Goal: Navigation & Orientation: Find specific page/section

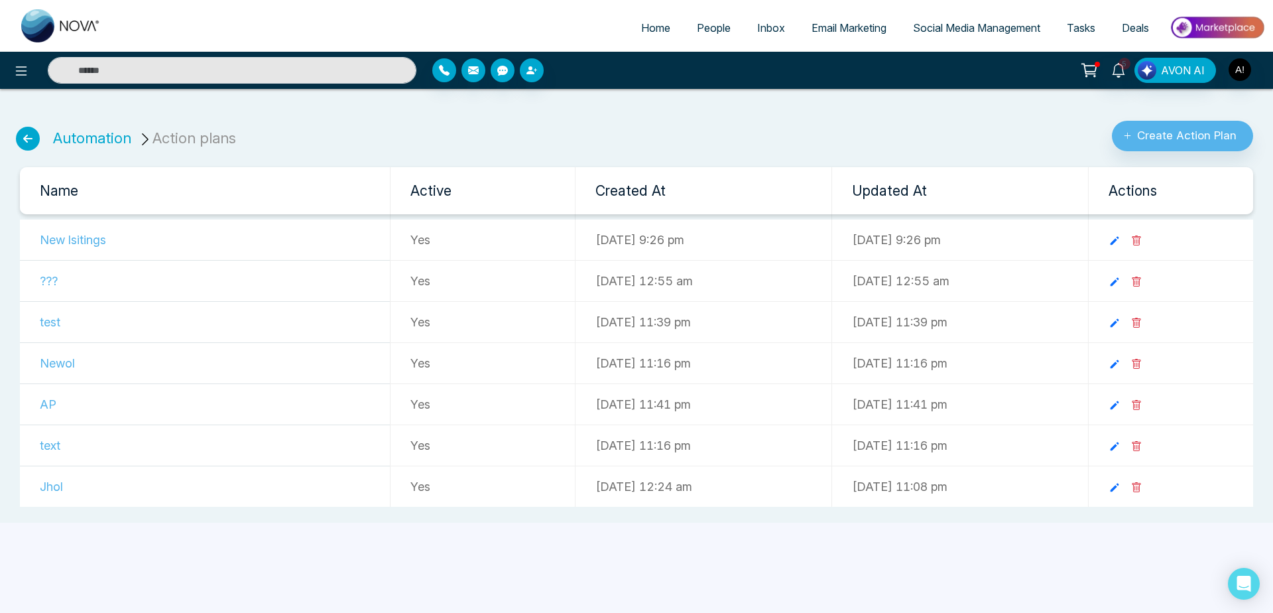
click at [646, 20] on link "Home" at bounding box center [656, 27] width 56 height 25
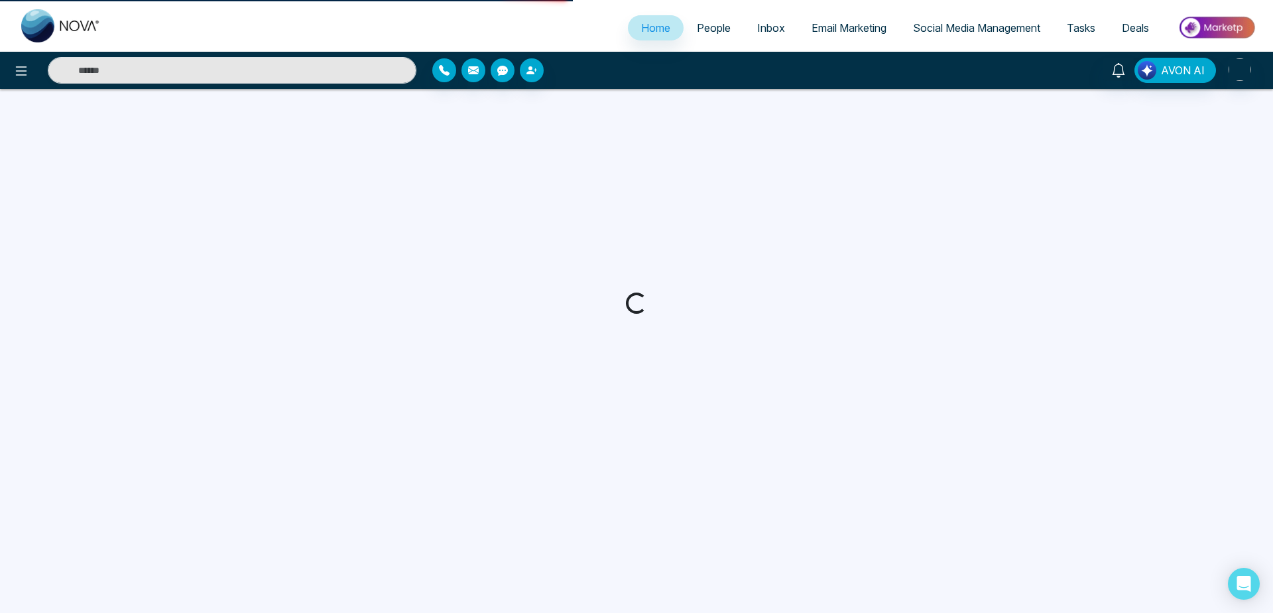
select select "*"
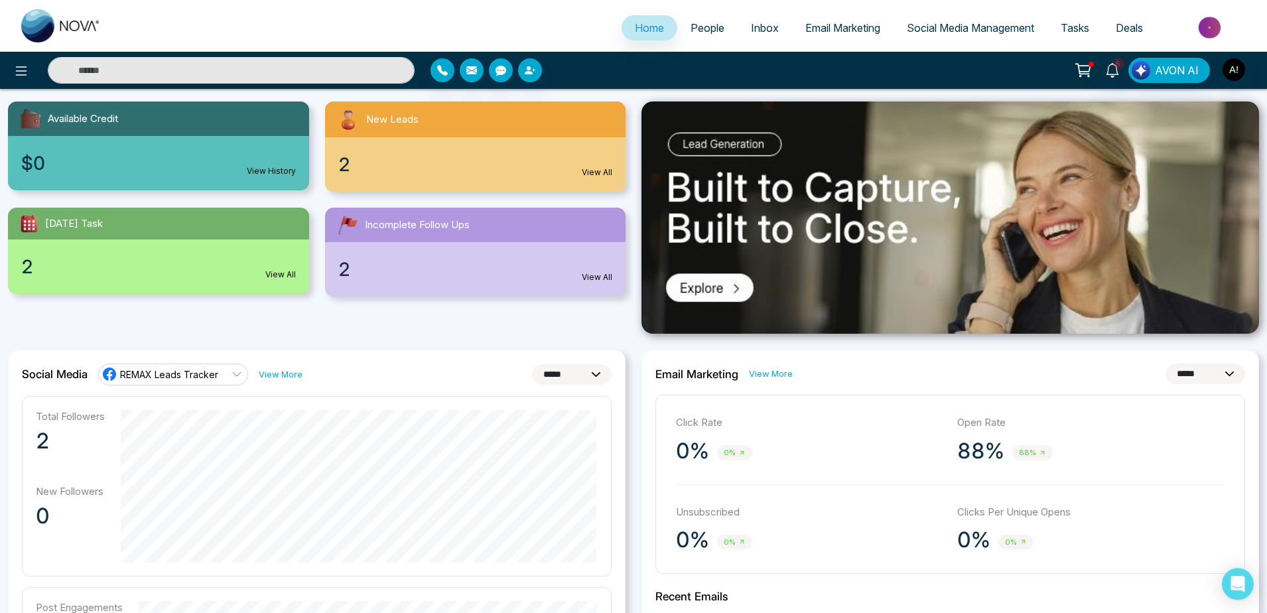
scroll to position [202, 0]
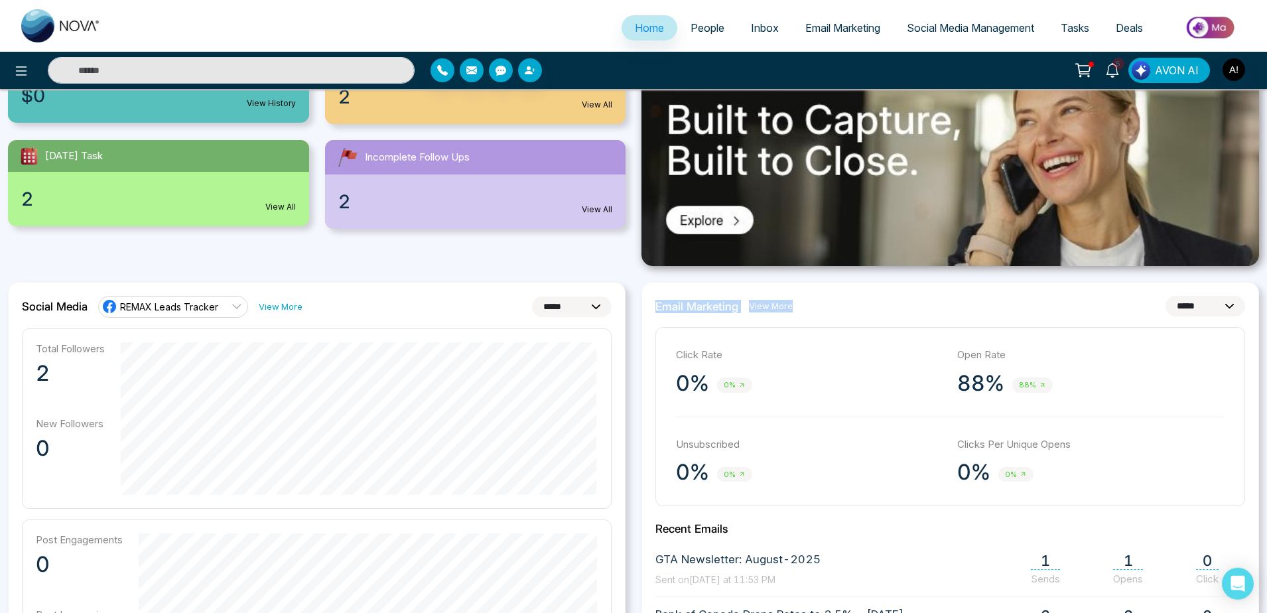
drag, startPoint x: 654, startPoint y: 304, endPoint x: 856, endPoint y: 306, distance: 201.6
click at [856, 306] on div "**********" at bounding box center [949, 593] width 617 height 622
click at [856, 306] on div "**********" at bounding box center [950, 306] width 590 height 21
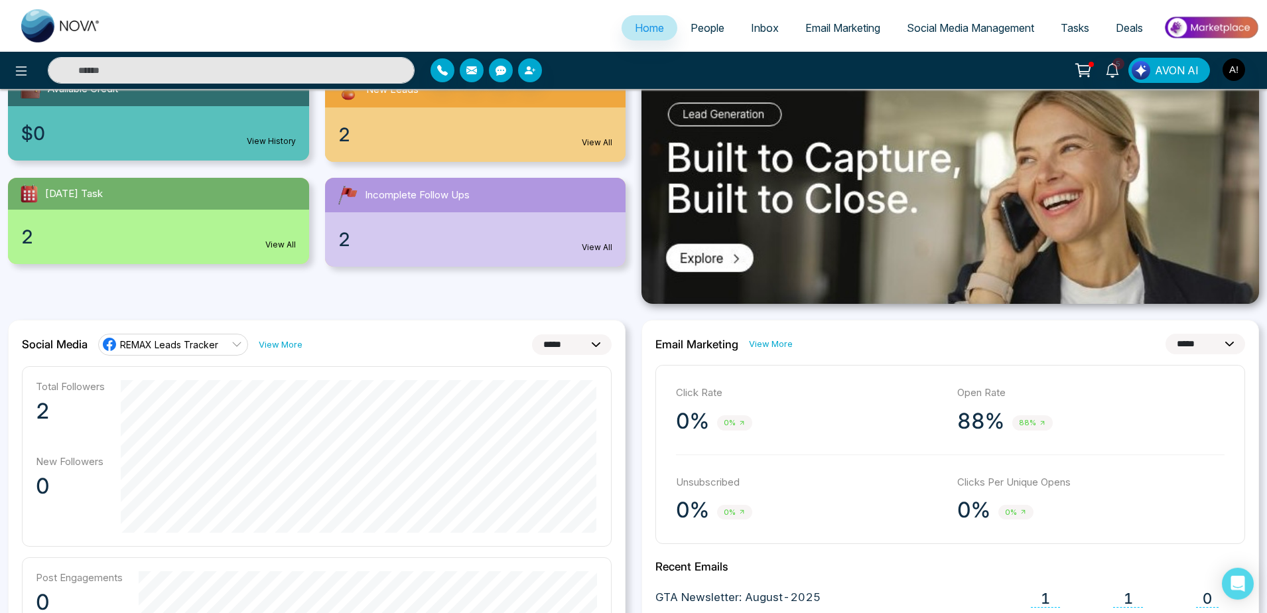
scroll to position [0, 0]
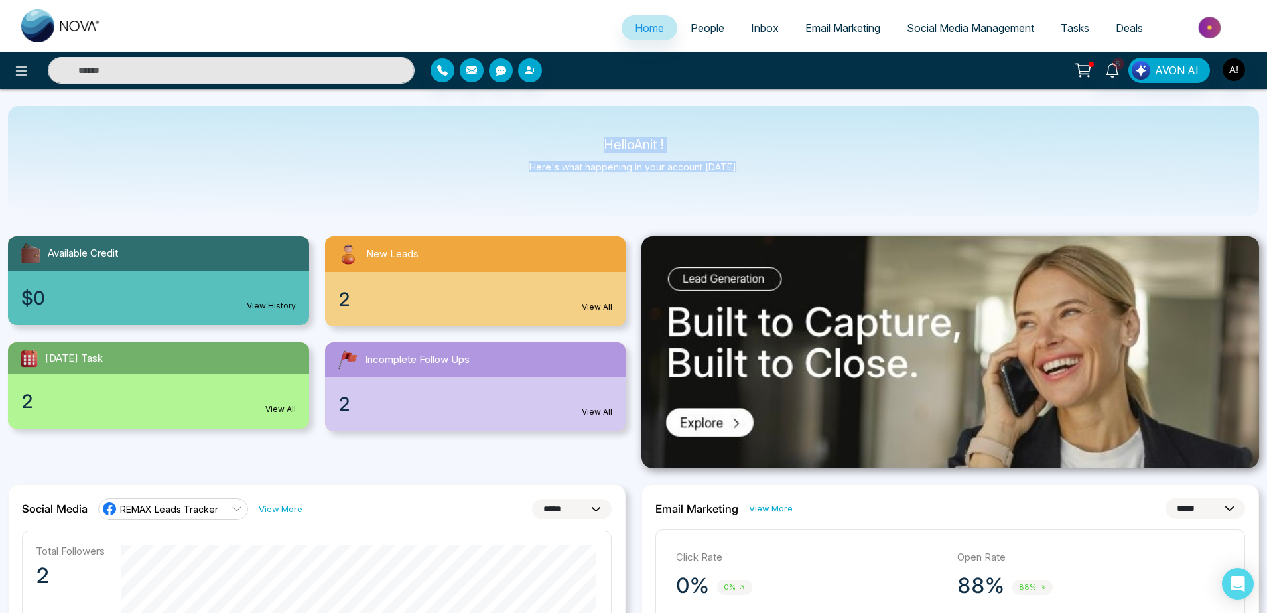
drag, startPoint x: 417, startPoint y: 68, endPoint x: 759, endPoint y: 173, distance: 358.1
click at [759, 173] on div "Hello Anit ! Here's what happening in your account [DATE]." at bounding box center [633, 161] width 1251 height 110
drag, startPoint x: 759, startPoint y: 173, endPoint x: 564, endPoint y: 127, distance: 200.4
click at [564, 127] on div "Hello Anit ! Here's what happening in your account [DATE]." at bounding box center [633, 161] width 1251 height 110
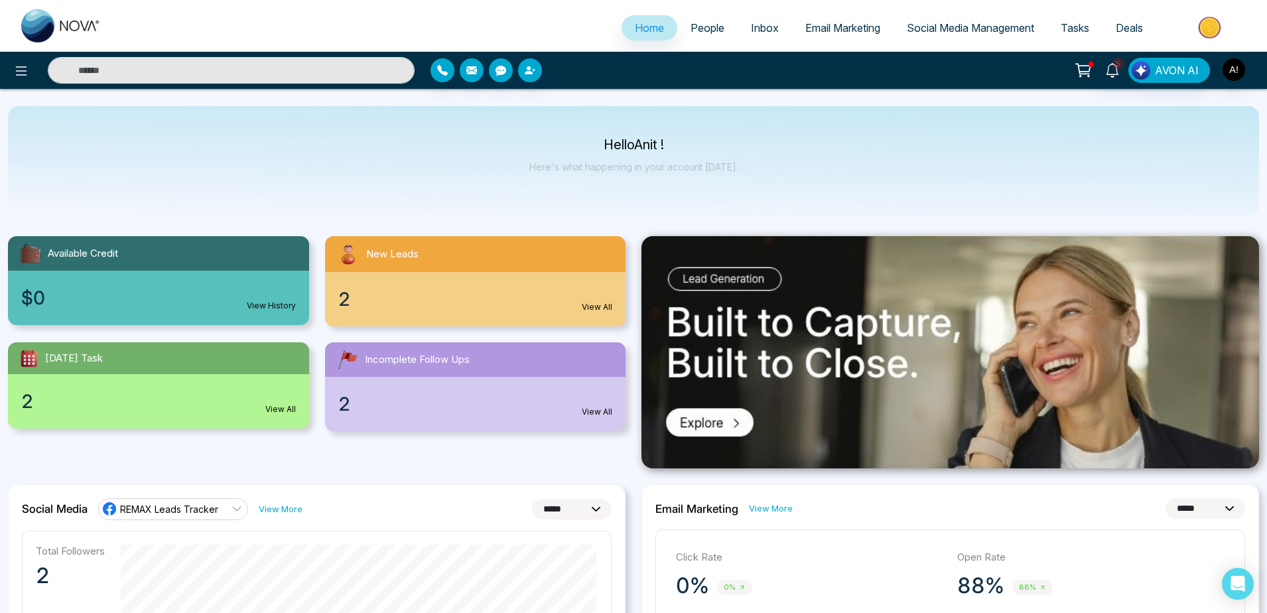
click at [564, 127] on div "Hello Anit ! Here's what happening in your account [DATE]." at bounding box center [633, 161] width 1251 height 110
drag, startPoint x: 595, startPoint y: 142, endPoint x: 760, endPoint y: 166, distance: 167.0
click at [760, 166] on div "Hello Anit ! Here's what happening in your account [DATE]." at bounding box center [633, 161] width 1251 height 110
click at [714, 24] on span "People" at bounding box center [707, 27] width 34 height 13
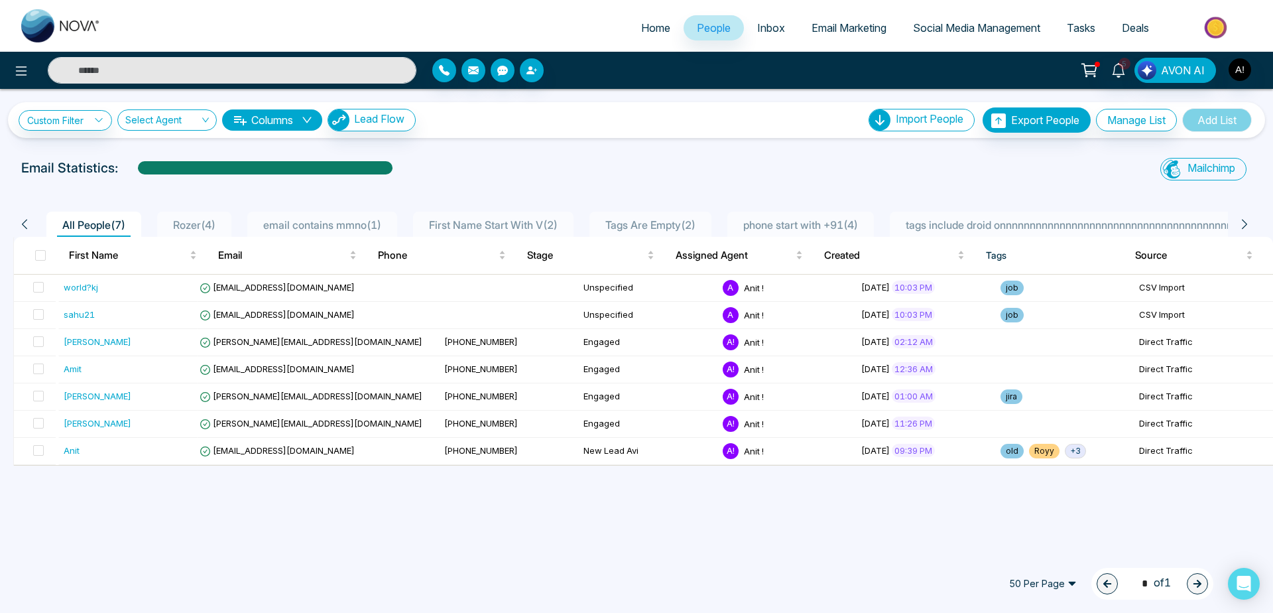
click at [651, 40] on li "Home" at bounding box center [656, 28] width 56 height 27
click at [536, 162] on div "Email Statistics:" at bounding box center [428, 168] width 815 height 20
click at [40, 255] on span at bounding box center [40, 255] width 11 height 11
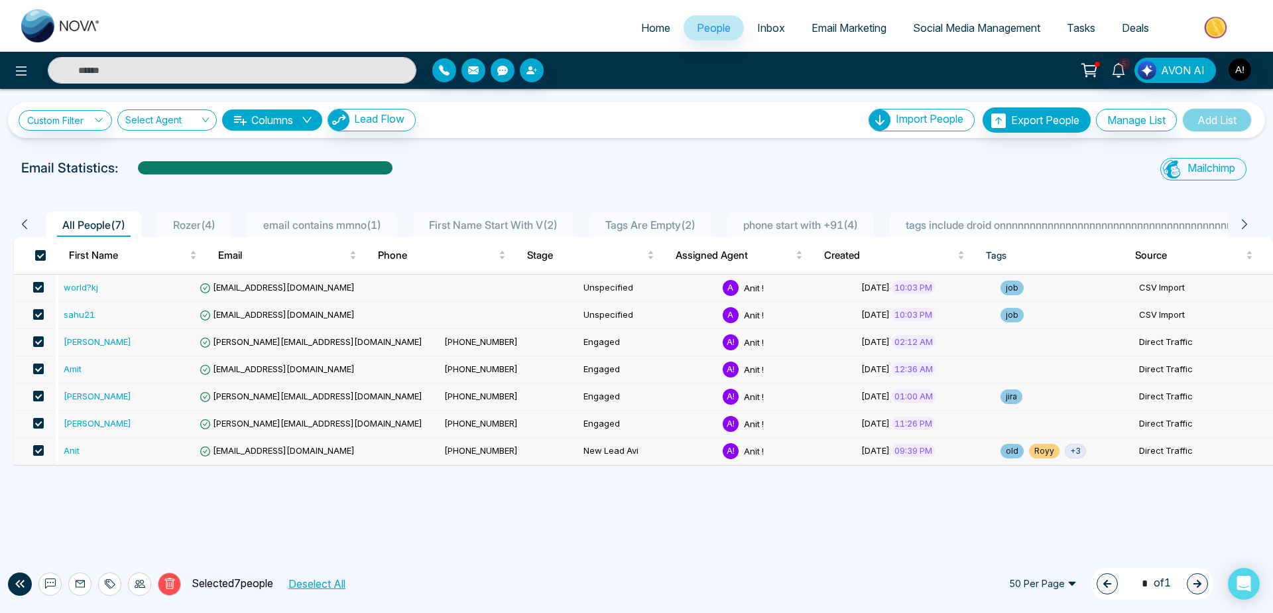
click at [40, 291] on span at bounding box center [38, 287] width 11 height 11
click at [40, 312] on span at bounding box center [38, 314] width 11 height 11
click at [109, 487] on div "Custom Filter Choose a filters Cancel Apply Select Agent Columns Lead Flow Impo…" at bounding box center [636, 319] width 1273 height 460
click at [642, 32] on span "Home" at bounding box center [655, 27] width 29 height 13
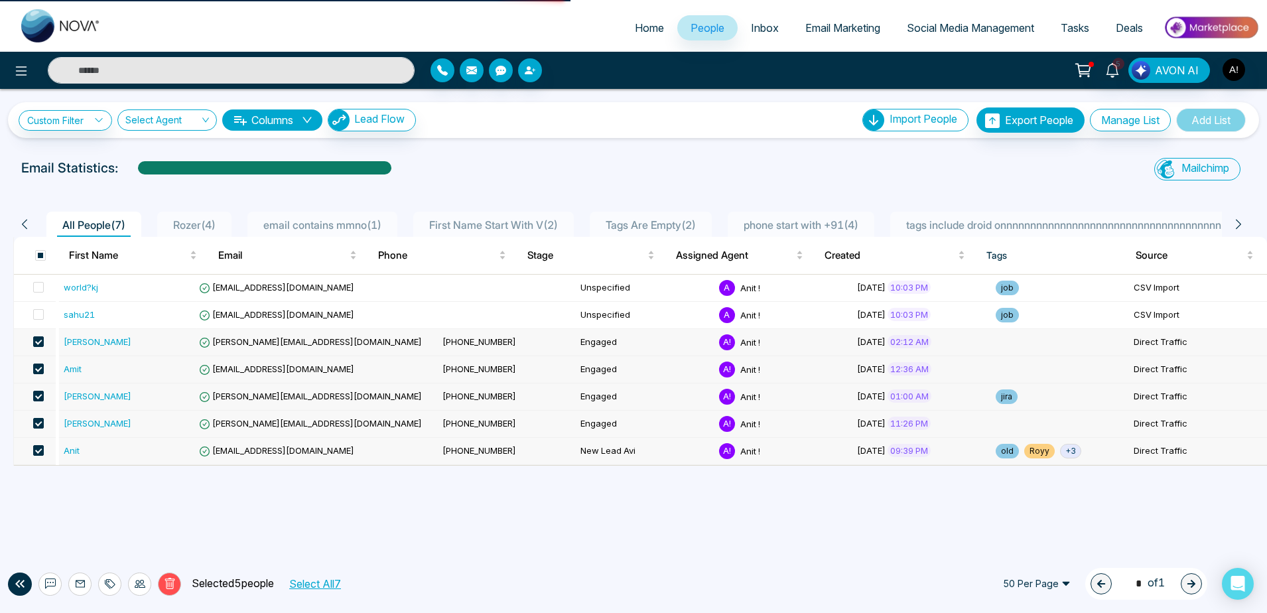
select select "*"
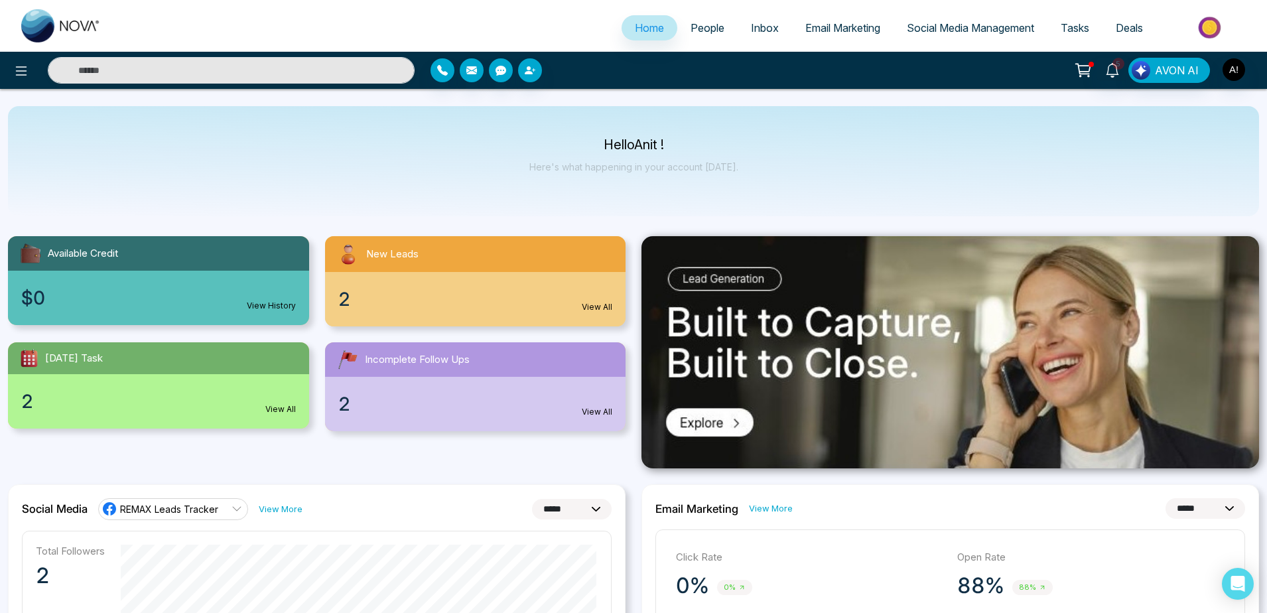
click at [970, 21] on link "Social Media Management" at bounding box center [970, 27] width 154 height 25
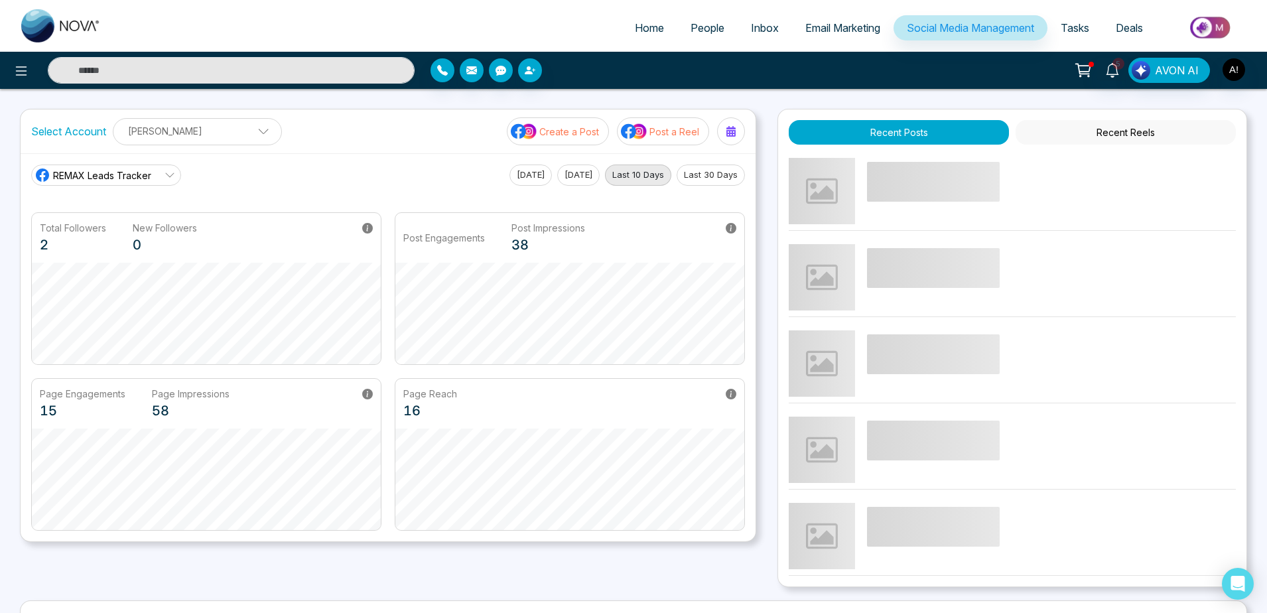
click at [647, 30] on span "Home" at bounding box center [649, 27] width 29 height 13
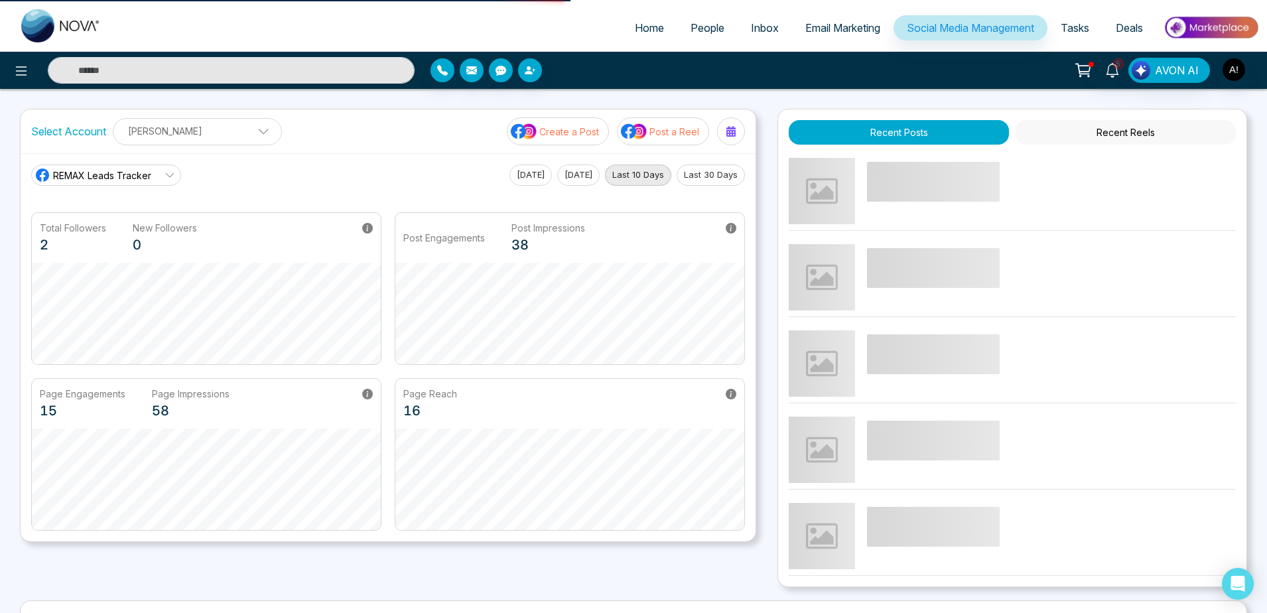
select select "*"
